Goal: Download file/media

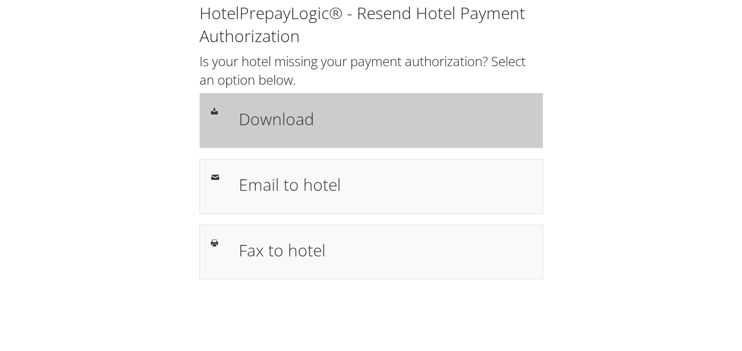
click at [286, 122] on h1 "Download" at bounding box center [385, 119] width 293 height 25
click at [289, 123] on h1 "Download" at bounding box center [385, 119] width 293 height 25
